Goal: Navigation & Orientation: Find specific page/section

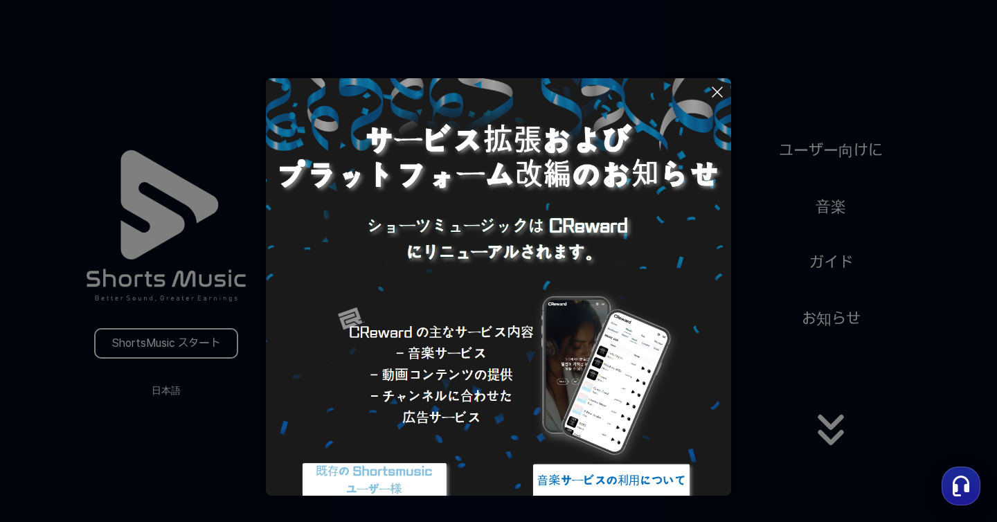
click at [717, 91] on icon at bounding box center [717, 92] width 17 height 17
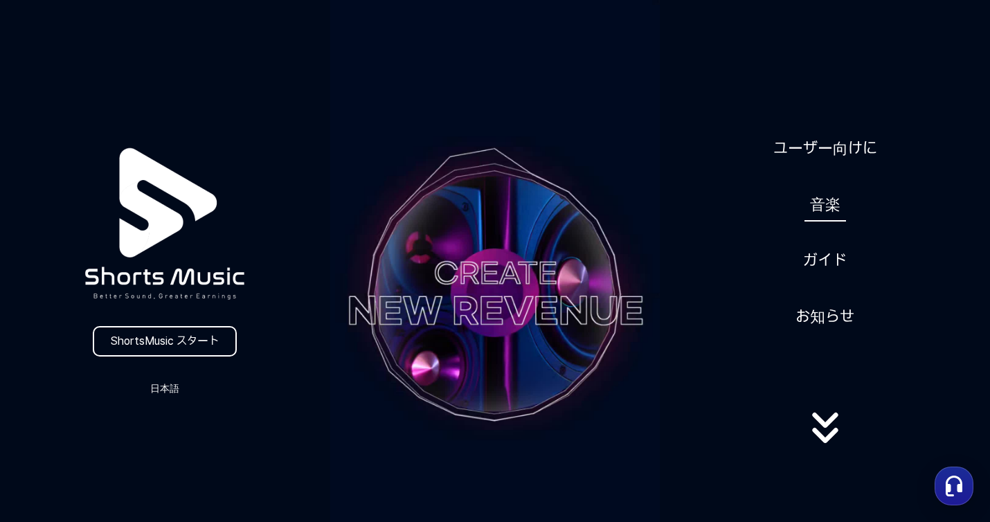
click at [829, 206] on link "音楽" at bounding box center [825, 205] width 42 height 34
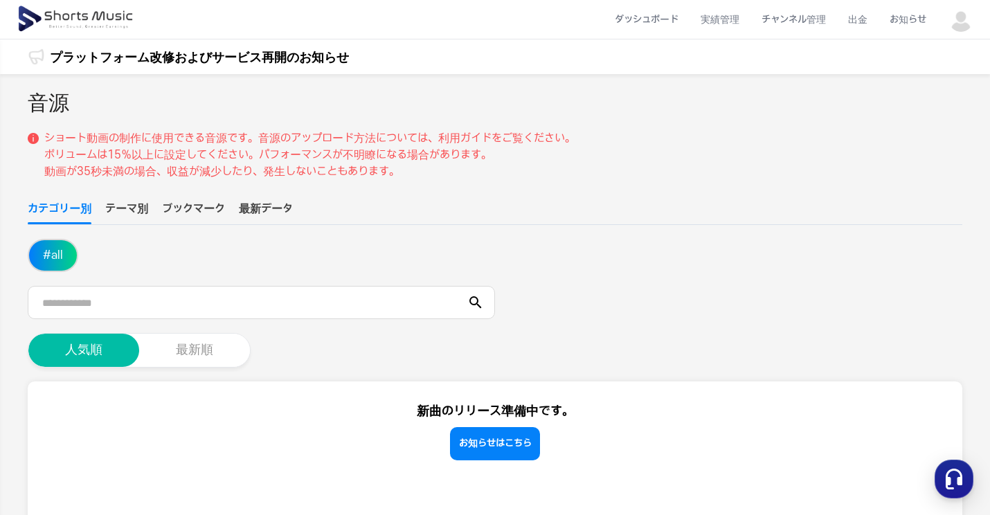
click at [206, 346] on button "最新順" at bounding box center [194, 350] width 111 height 33
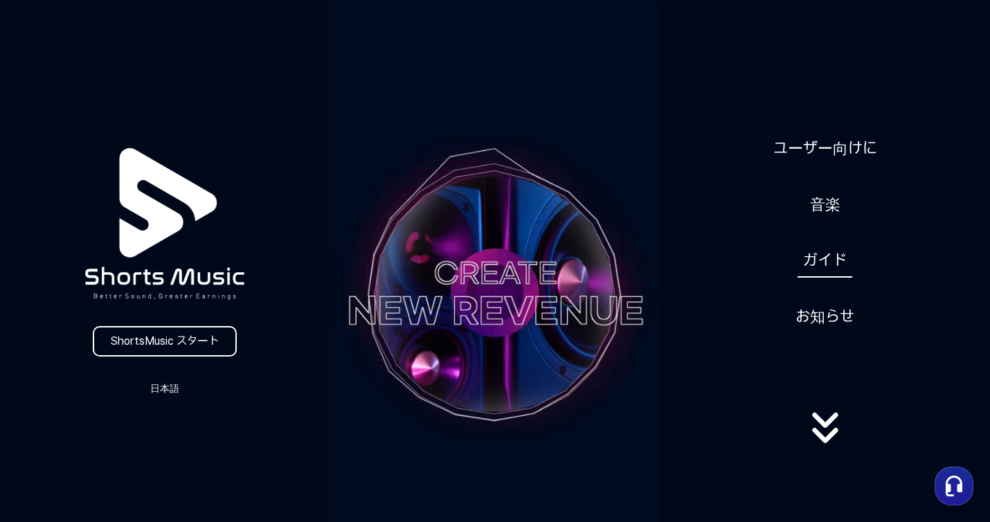
click at [818, 270] on link "ガイド" at bounding box center [824, 261] width 55 height 34
click at [149, 332] on link "ShortsMusic スタート" at bounding box center [165, 341] width 144 height 30
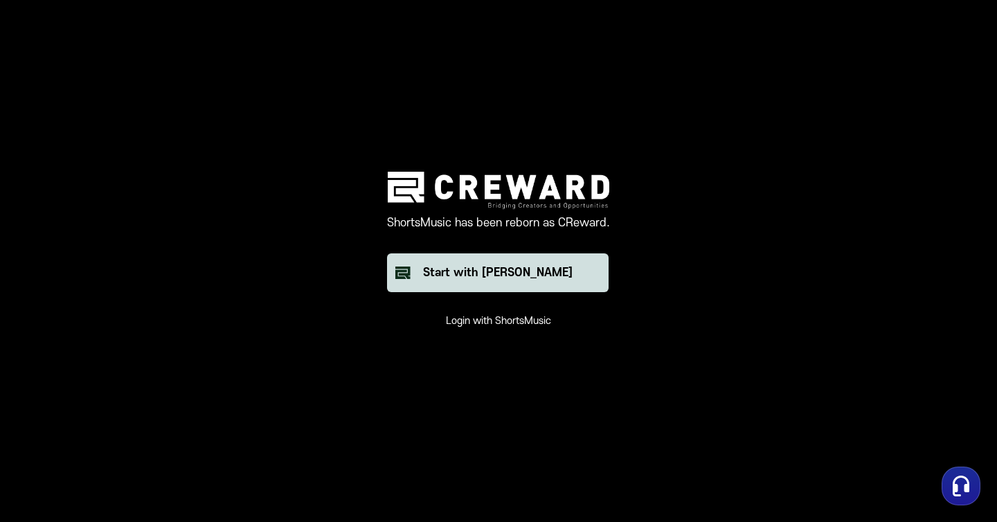
click at [532, 282] on button "Start with [PERSON_NAME]" at bounding box center [498, 272] width 222 height 39
